Goal: Transaction & Acquisition: Purchase product/service

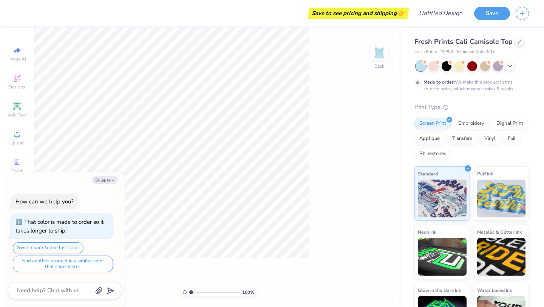
type textarea "x"
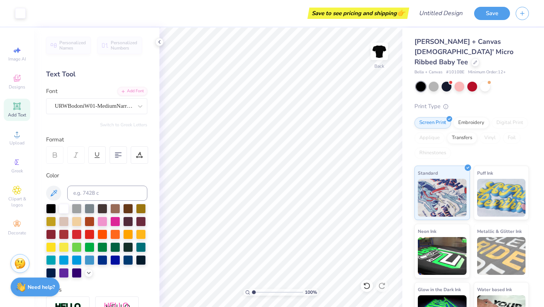
click at [499, 102] on div "Print Type" at bounding box center [471, 106] width 114 height 9
click at [161, 43] on icon at bounding box center [159, 42] width 6 height 6
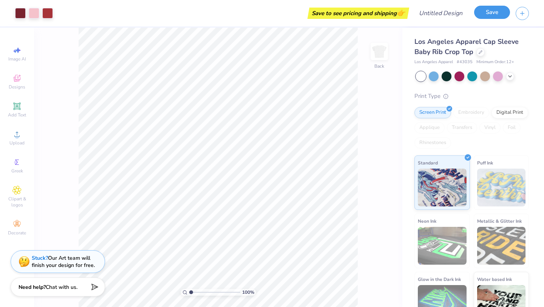
click at [487, 13] on button "Save" at bounding box center [492, 12] width 36 height 13
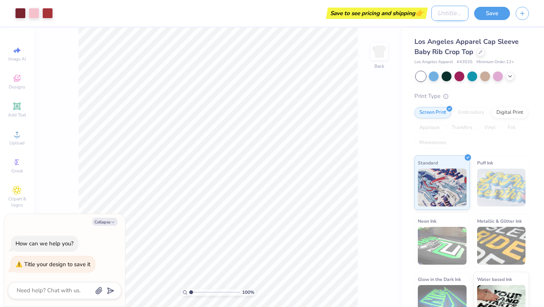
click at [444, 12] on input "Design Title" at bounding box center [449, 13] width 37 height 15
click at [112, 223] on icon "button" at bounding box center [113, 222] width 5 height 5
type textarea "x"
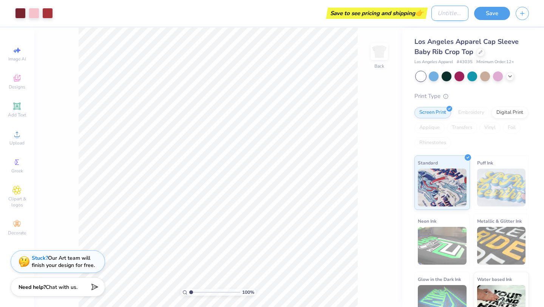
click at [437, 18] on input "Design Title" at bounding box center [449, 13] width 37 height 15
type input "fall 25"
click at [493, 9] on button "Save" at bounding box center [492, 12] width 36 height 13
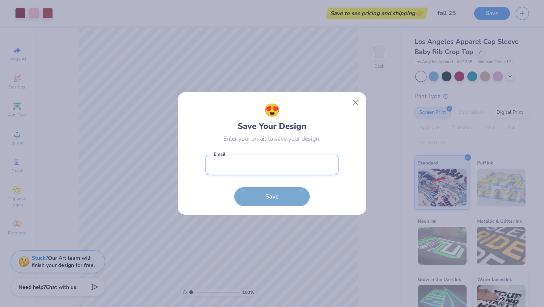
click at [243, 167] on input "email" at bounding box center [272, 165] width 133 height 21
type input "dziymembership@gmail.com"
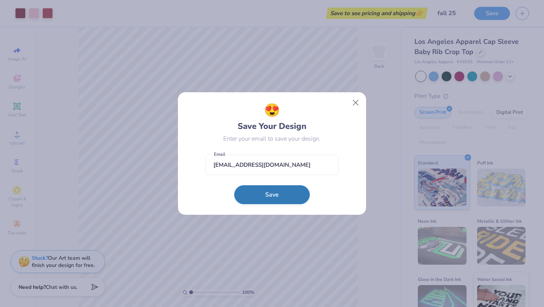
click at [255, 197] on button "Save" at bounding box center [272, 194] width 76 height 19
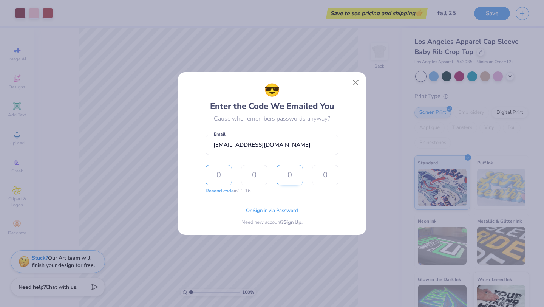
type input "2"
type input "8"
type input "9"
type input "4"
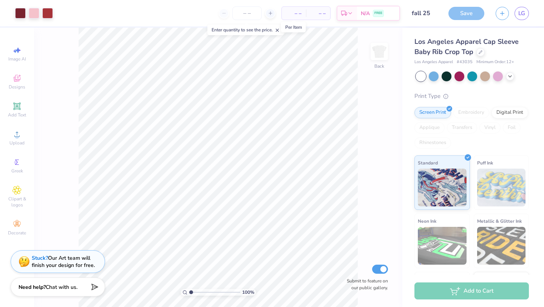
click at [290, 12] on span "– –" at bounding box center [293, 13] width 15 height 8
click at [296, 14] on span "– –" at bounding box center [293, 13] width 15 height 8
click at [324, 16] on span "– –" at bounding box center [318, 13] width 15 height 8
click at [250, 14] on input "number" at bounding box center [246, 13] width 29 height 14
type textarea "x"
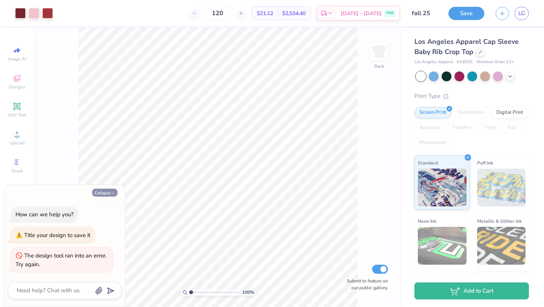
type input "120"
click at [101, 190] on button "Collapse" at bounding box center [104, 193] width 25 height 8
type textarea "x"
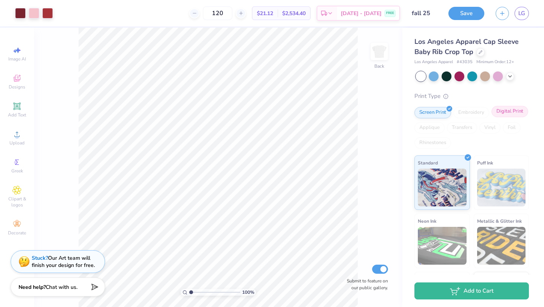
click at [502, 109] on div "Digital Print" at bounding box center [510, 111] width 37 height 11
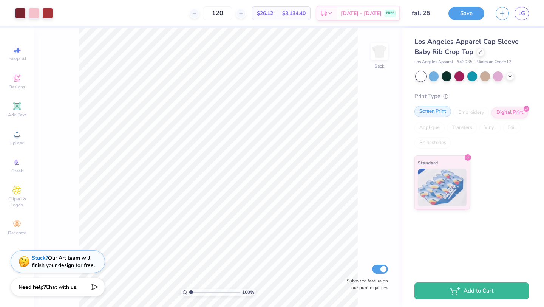
click at [440, 111] on div "Screen Print" at bounding box center [432, 111] width 37 height 11
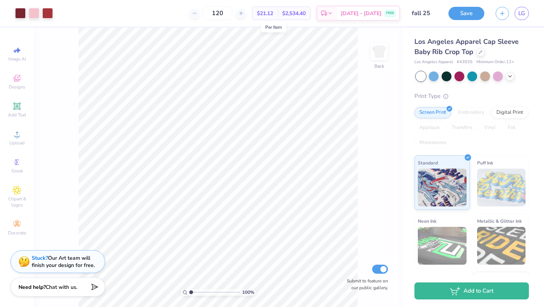
click at [273, 10] on span "$21.12" at bounding box center [265, 13] width 16 height 8
click at [479, 54] on div at bounding box center [480, 51] width 8 height 8
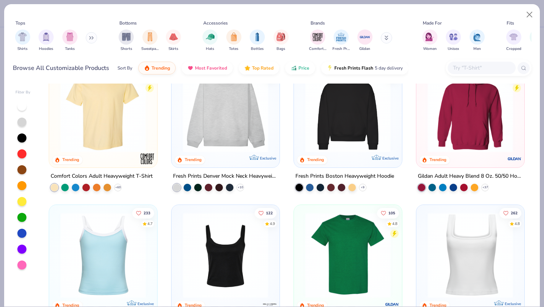
scroll to position [44, 0]
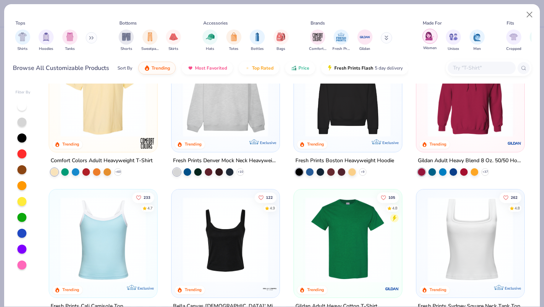
click at [437, 36] on div "filter for Women" at bounding box center [429, 36] width 15 height 15
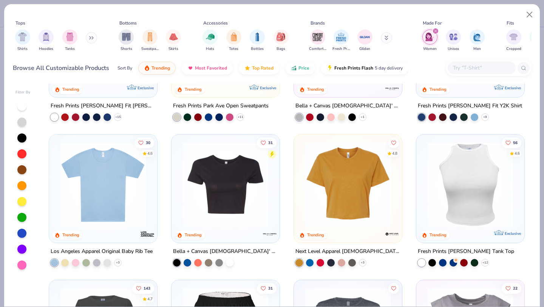
scroll to position [581, 0]
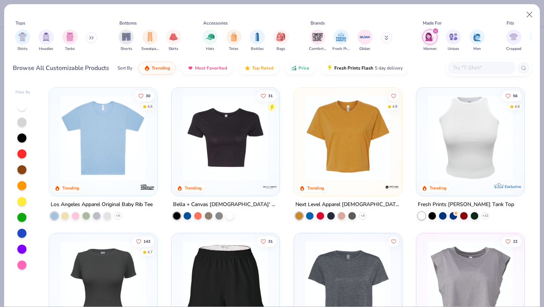
click at [214, 138] on img at bounding box center [225, 137] width 93 height 85
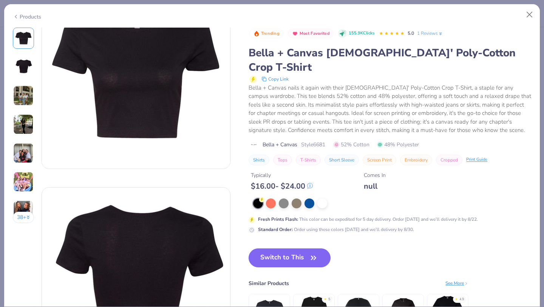
scroll to position [53, 0]
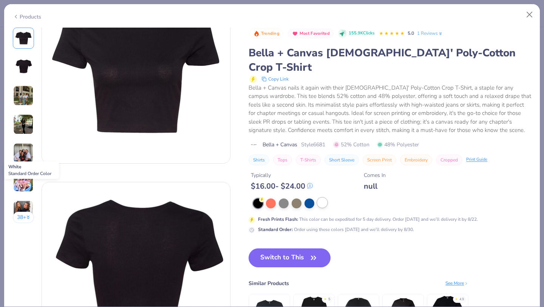
click at [323, 198] on div at bounding box center [322, 203] width 10 height 10
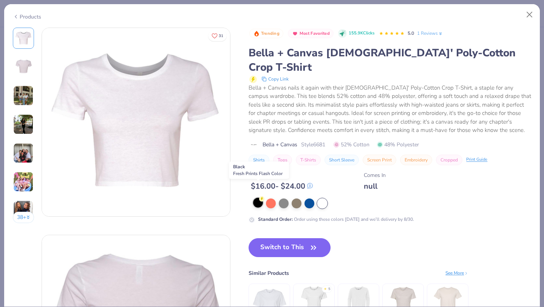
click at [260, 198] on div at bounding box center [258, 203] width 10 height 10
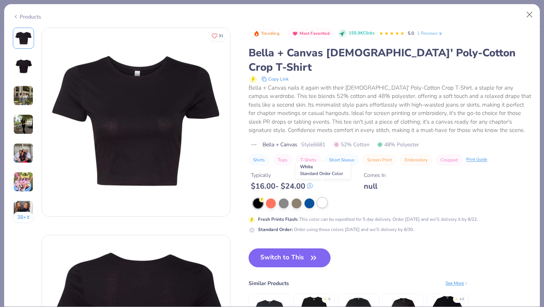
click at [323, 198] on div at bounding box center [322, 203] width 10 height 10
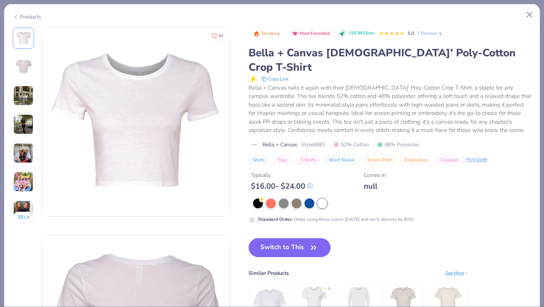
click at [26, 94] on img at bounding box center [23, 95] width 20 height 20
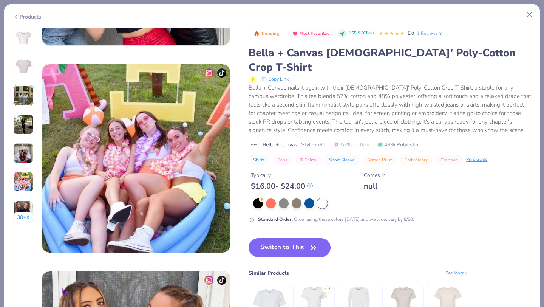
scroll to position [953, 0]
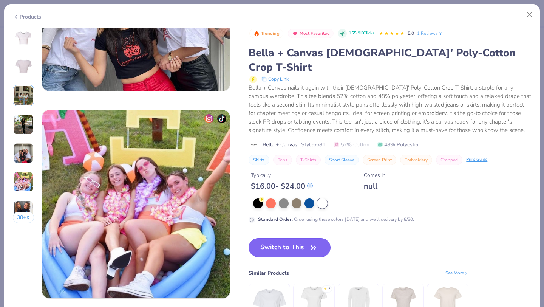
click at [285, 238] on button "Switch to This" at bounding box center [290, 247] width 82 height 19
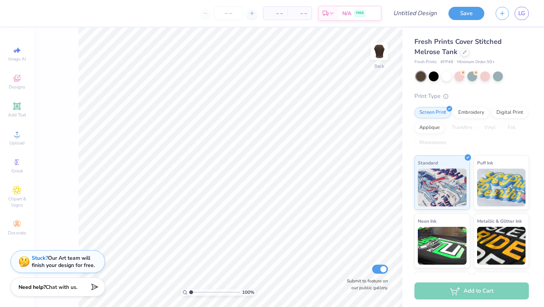
click at [234, 17] on div at bounding box center [228, 13] width 57 height 14
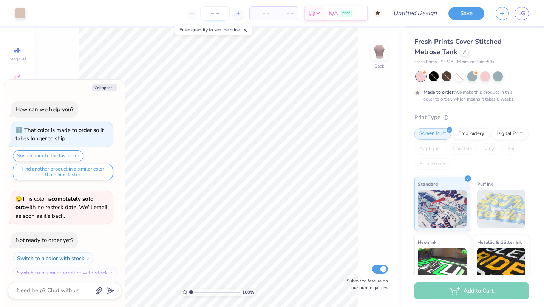
scroll to position [6, 0]
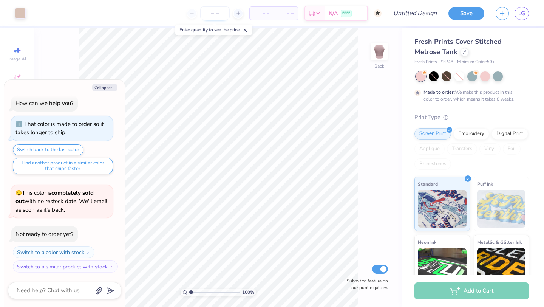
click at [218, 14] on input "number" at bounding box center [214, 13] width 29 height 14
type textarea "x"
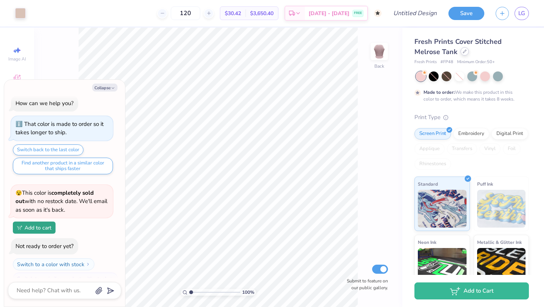
type input "120"
click at [463, 52] on icon at bounding box center [465, 51] width 4 height 4
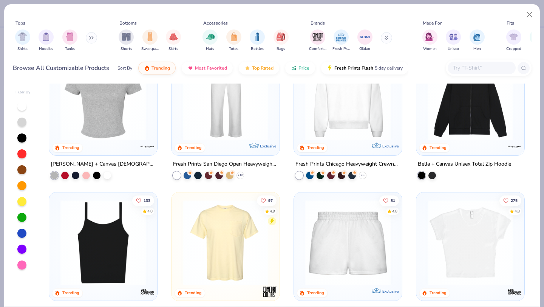
scroll to position [329, 0]
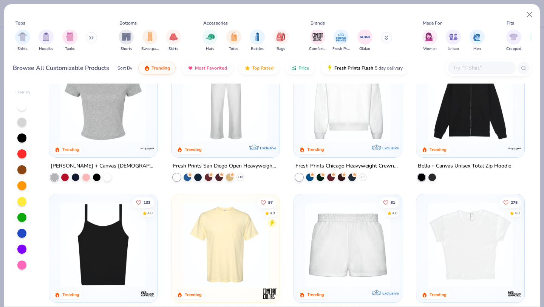
click at [104, 111] on img at bounding box center [103, 98] width 93 height 85
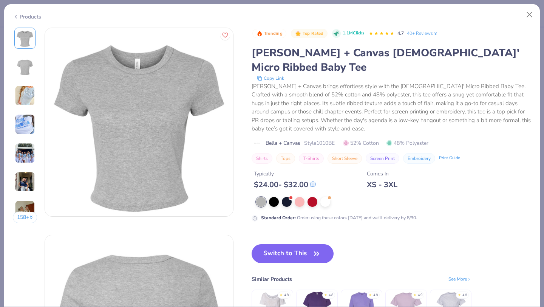
click at [14, 17] on icon at bounding box center [16, 16] width 6 height 9
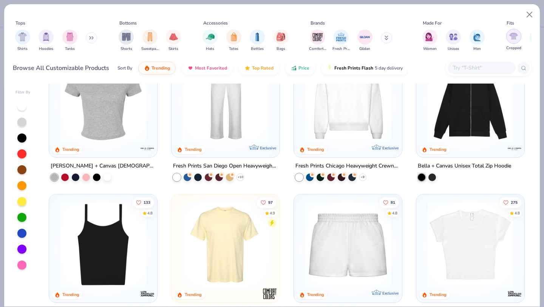
click at [518, 38] on div "filter for Cropped" at bounding box center [513, 36] width 15 height 15
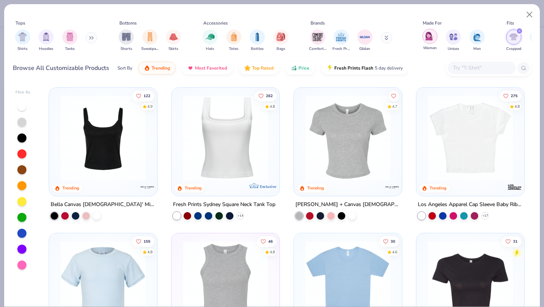
click at [431, 36] on img "filter for Women" at bounding box center [429, 36] width 9 height 9
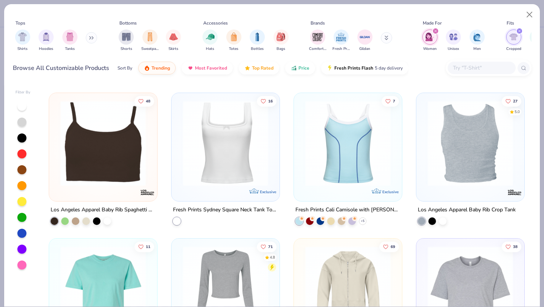
scroll to position [432, 0]
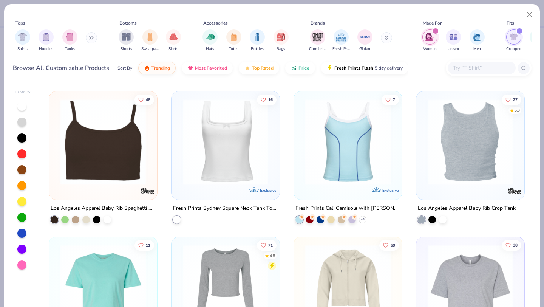
click at [122, 156] on img at bounding box center [103, 141] width 93 height 85
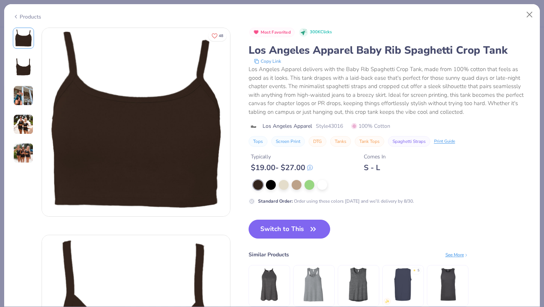
click at [24, 125] on img at bounding box center [23, 124] width 20 height 20
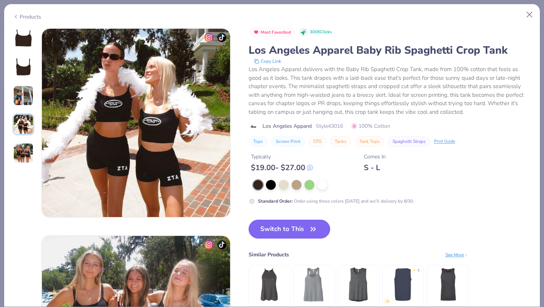
scroll to position [621, 0]
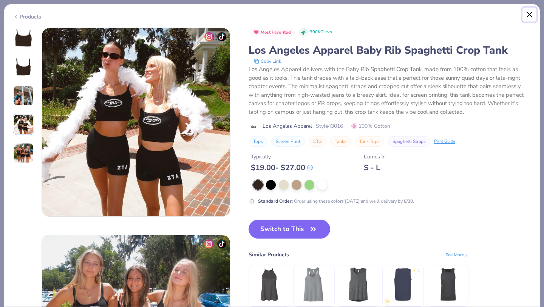
click at [526, 14] on button "Close" at bounding box center [530, 15] width 14 height 14
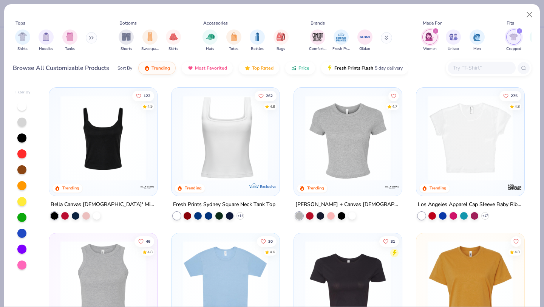
click at [348, 165] on img at bounding box center [348, 137] width 93 height 85
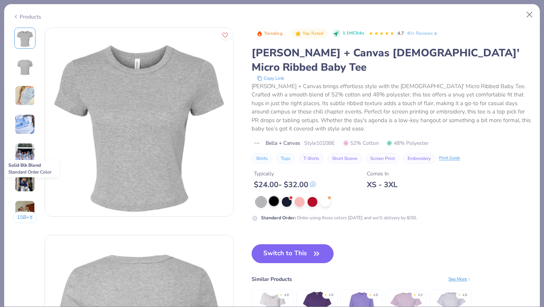
click at [274, 196] on div at bounding box center [274, 201] width 10 height 10
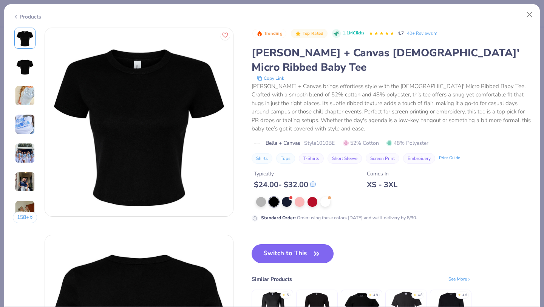
click at [23, 69] on img at bounding box center [25, 67] width 18 height 18
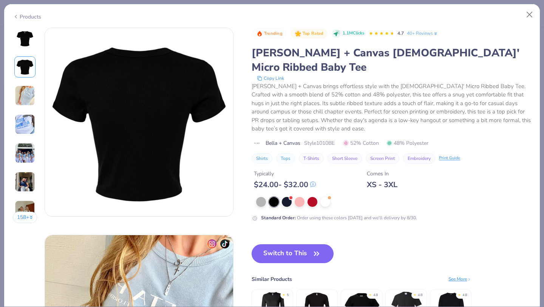
click at [25, 97] on img at bounding box center [25, 95] width 20 height 20
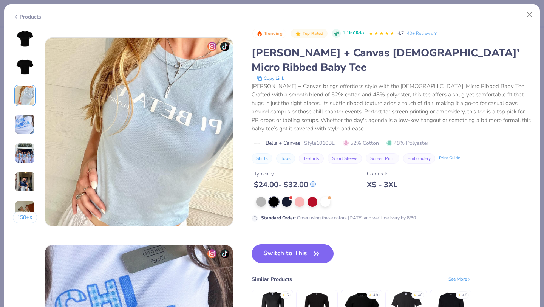
scroll to position [414, 0]
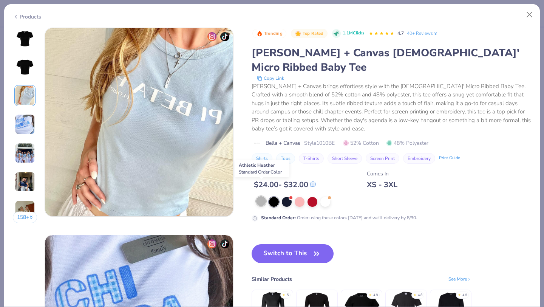
click at [262, 196] on div at bounding box center [261, 201] width 10 height 10
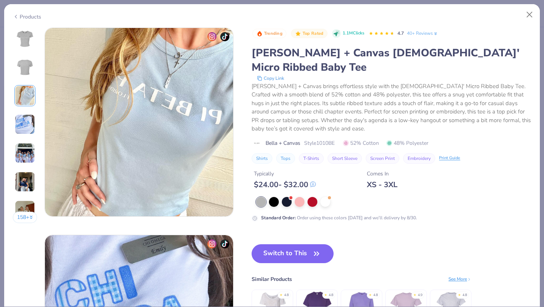
click at [24, 160] on img at bounding box center [25, 153] width 20 height 20
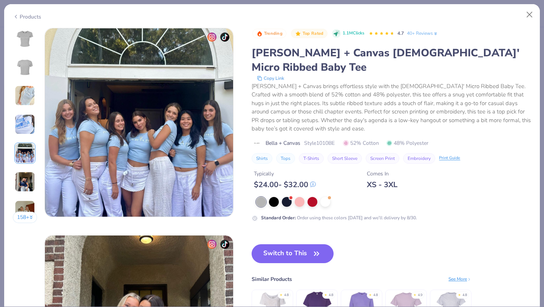
scroll to position [828, 0]
click at [529, 14] on button "Close" at bounding box center [530, 15] width 14 height 14
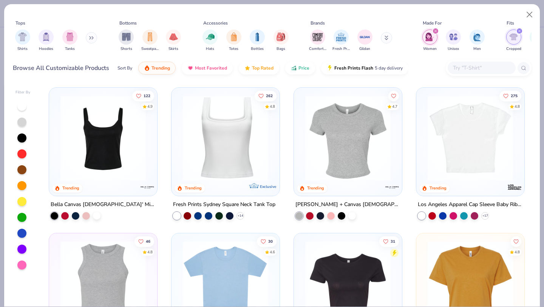
click at [115, 150] on img at bounding box center [103, 137] width 93 height 85
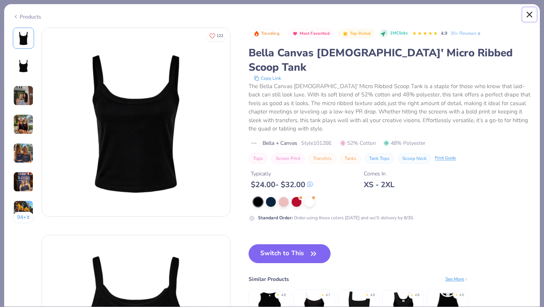
click at [530, 15] on button "Close" at bounding box center [530, 15] width 14 height 14
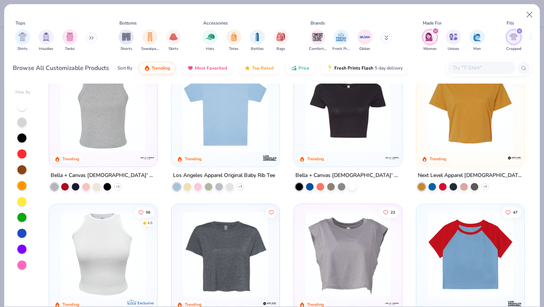
scroll to position [172, 0]
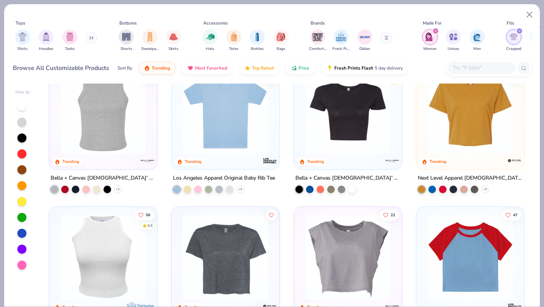
click at [353, 125] on img at bounding box center [348, 111] width 93 height 85
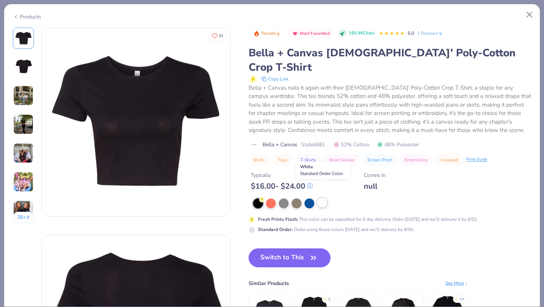
click at [325, 198] on div at bounding box center [322, 203] width 10 height 10
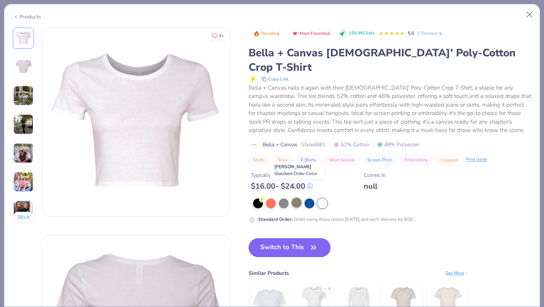
click at [295, 198] on div at bounding box center [297, 203] width 10 height 10
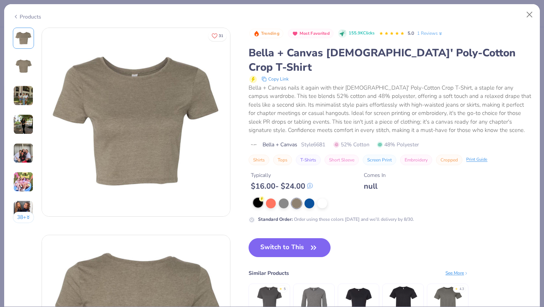
click at [261, 198] on div at bounding box center [258, 203] width 10 height 10
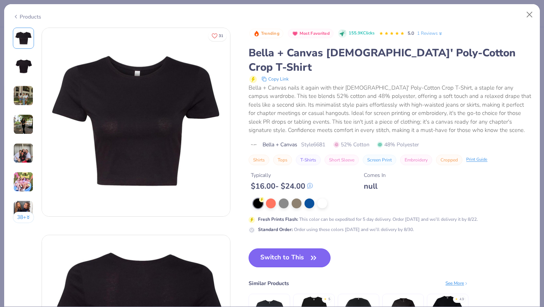
click at [302, 248] on button "Switch to This" at bounding box center [290, 257] width 82 height 19
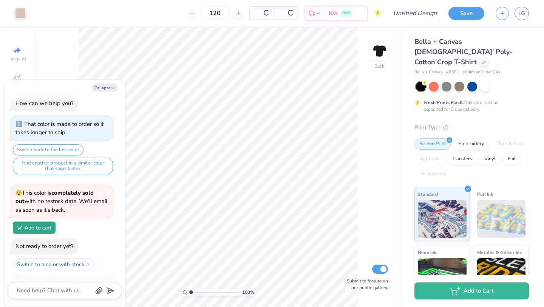
scroll to position [64, 0]
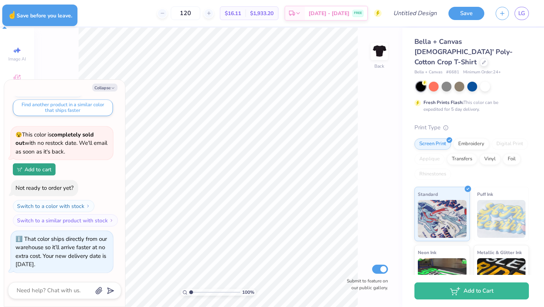
type textarea "x"
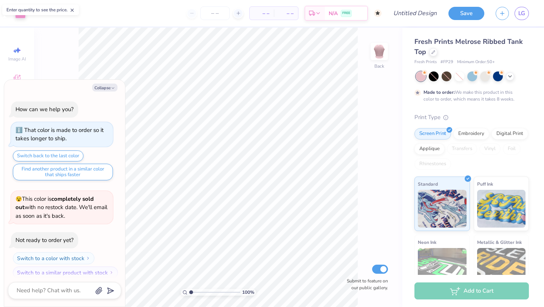
scroll to position [6, 0]
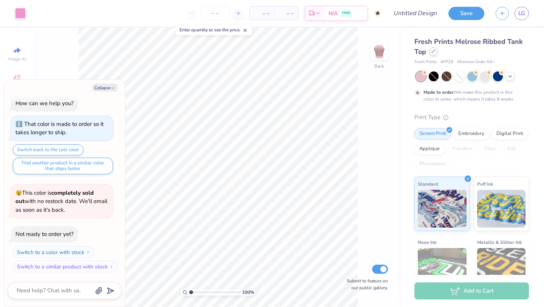
click at [433, 54] on div at bounding box center [433, 51] width 8 height 8
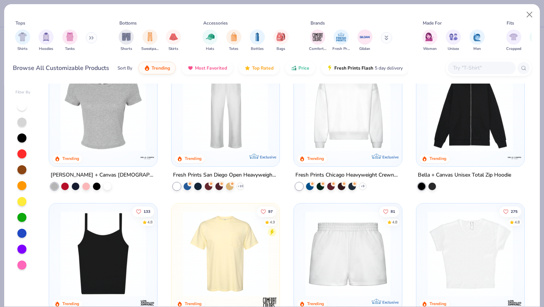
scroll to position [322, 0]
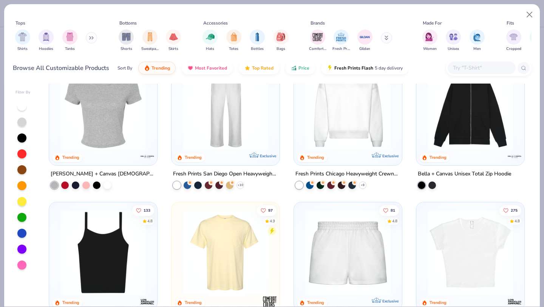
click at [105, 120] on img at bounding box center [103, 106] width 93 height 85
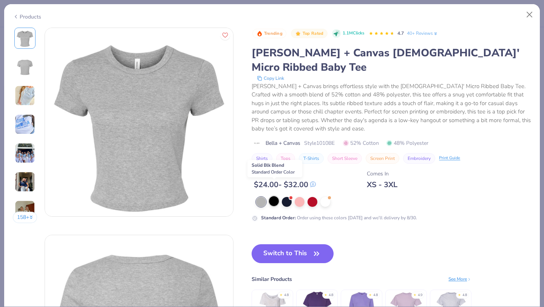
click at [273, 196] on div at bounding box center [274, 201] width 10 height 10
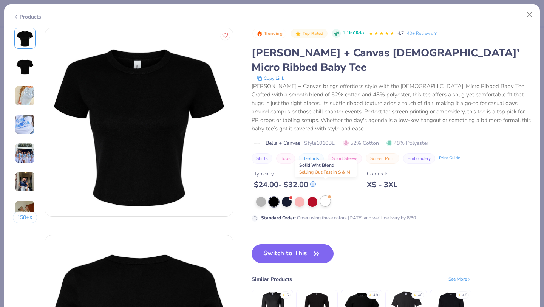
click at [326, 196] on div at bounding box center [325, 201] width 10 height 10
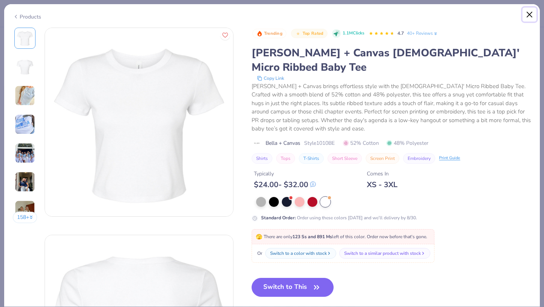
click at [532, 14] on button "Close" at bounding box center [530, 15] width 14 height 14
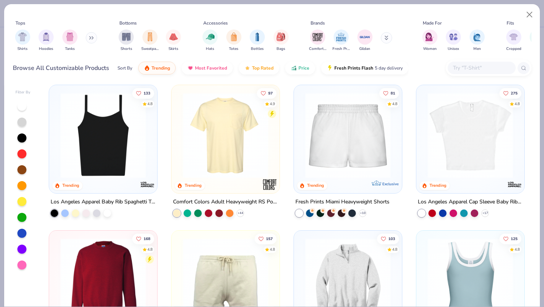
scroll to position [451, 0]
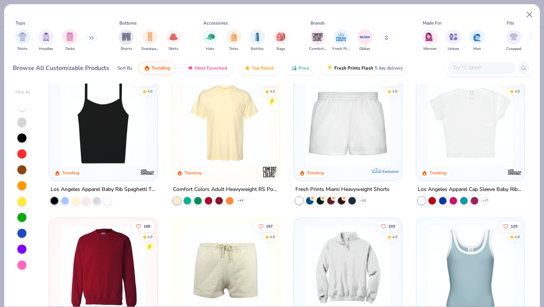
click at [121, 138] on img at bounding box center [103, 122] width 93 height 85
type textarea "x"
